Goal: Go to known website: Access a specific website the user already knows

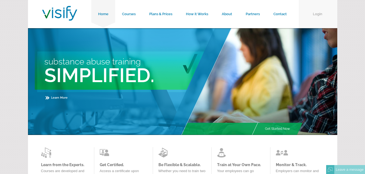
click at [319, 13] on link "Login" at bounding box center [318, 14] width 38 height 28
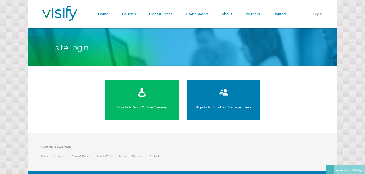
click at [129, 108] on link "Sign In to Your Online Training" at bounding box center [141, 100] width 73 height 40
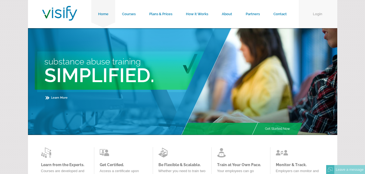
click at [316, 15] on link "Login" at bounding box center [318, 14] width 38 height 28
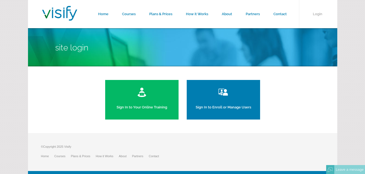
click at [133, 101] on link "Sign In to Your Online Training" at bounding box center [141, 100] width 73 height 40
